Goal: Manage account settings

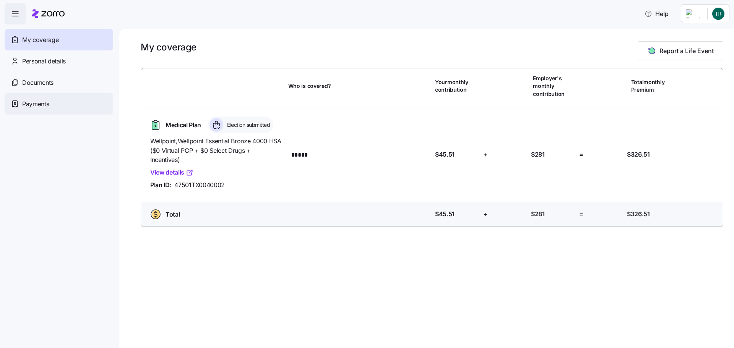
click at [25, 100] on span "Payments" at bounding box center [35, 104] width 27 height 10
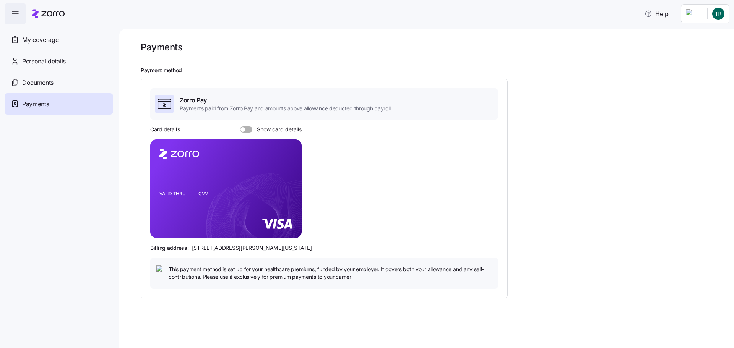
click at [250, 129] on span at bounding box center [249, 130] width 8 height 6
click at [240, 127] on input "Show card details" at bounding box center [240, 127] width 0 height 0
